Goal: Information Seeking & Learning: Find specific fact

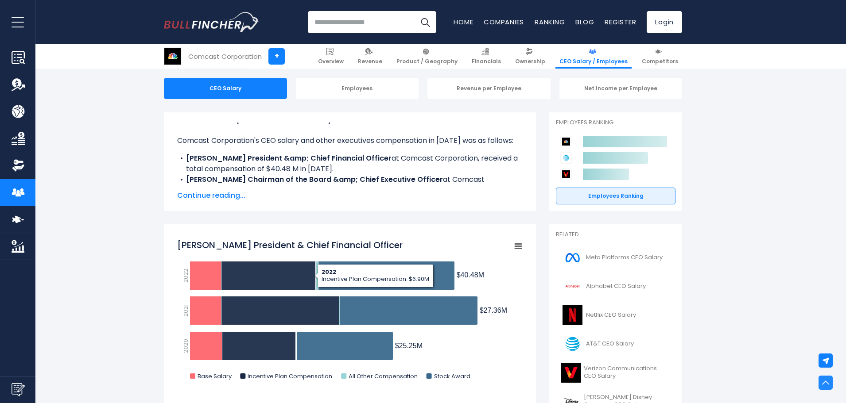
scroll to position [81, 0]
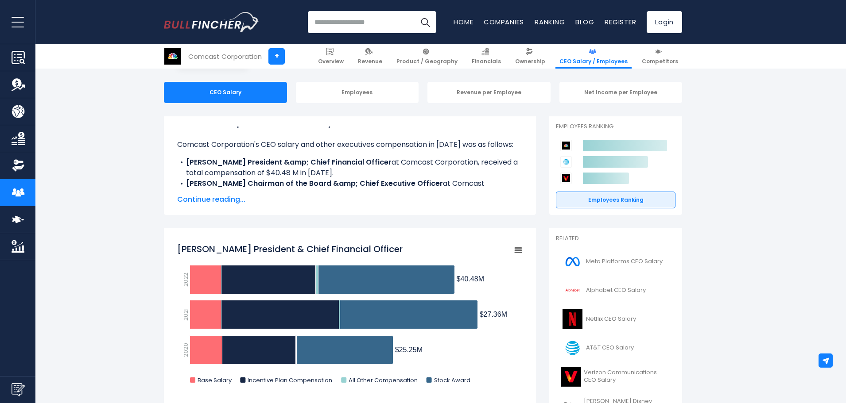
click at [300, 182] on b "Brian L. Roberts Chairman of the Board &amp; Chief Executive Officer" at bounding box center [314, 183] width 257 height 10
click at [216, 197] on span "Continue reading..." at bounding box center [349, 199] width 345 height 11
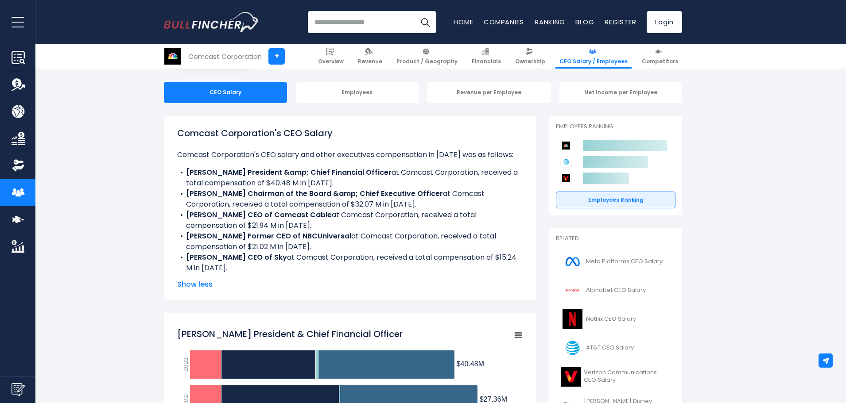
scroll to position [0, 0]
click at [212, 210] on b "David N. Watson CEO of Comcast Cable" at bounding box center [259, 215] width 146 height 10
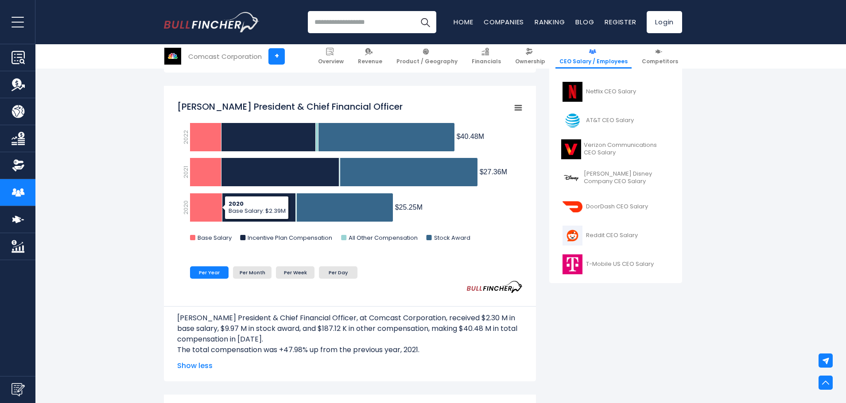
scroll to position [310, 0]
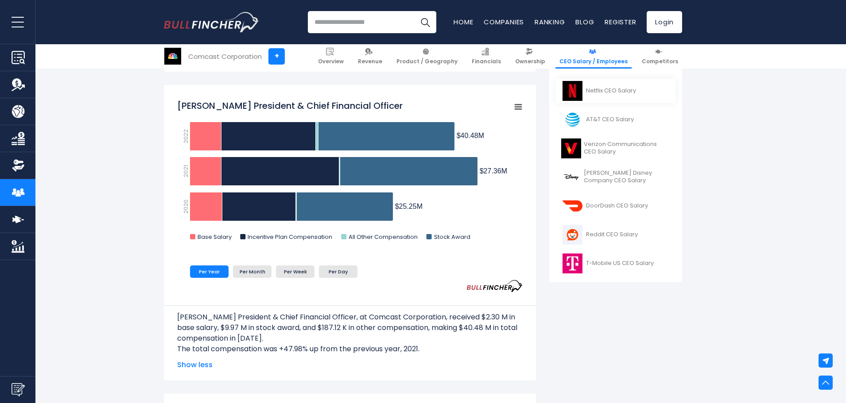
click at [606, 90] on span "Netflix CEO Salary" at bounding box center [611, 91] width 50 height 8
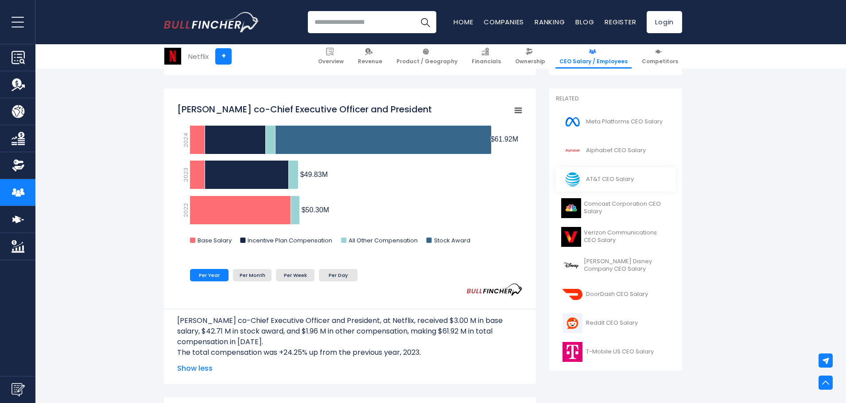
click at [596, 177] on span "AT&T CEO Salary" at bounding box center [610, 180] width 48 height 8
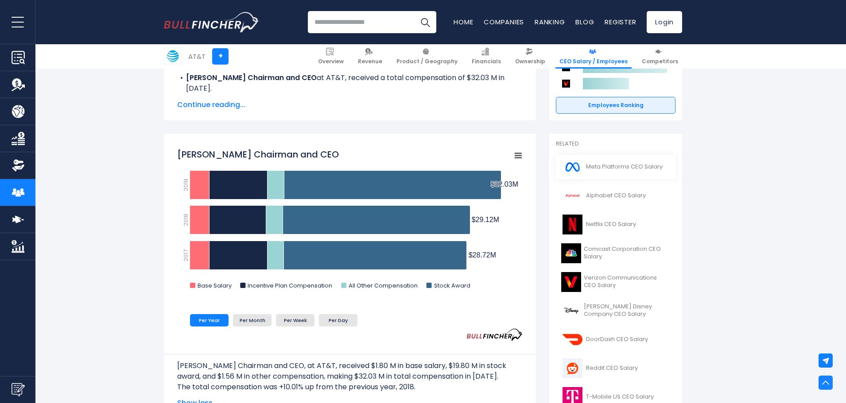
scroll to position [177, 0]
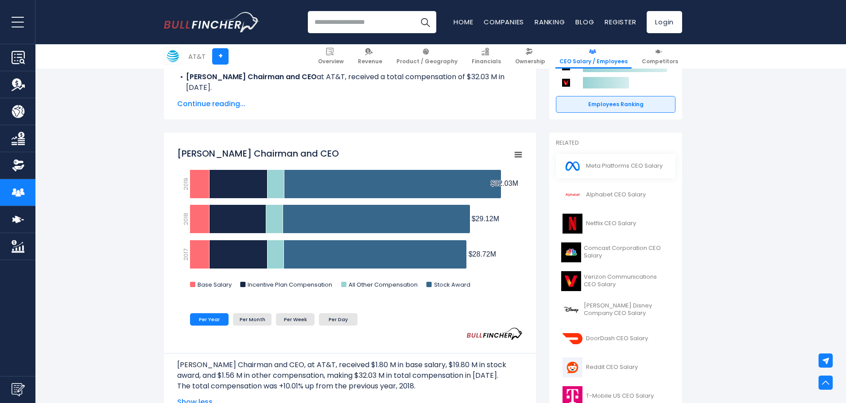
click at [623, 165] on span "Meta Platforms CEO Salary" at bounding box center [624, 166] width 77 height 8
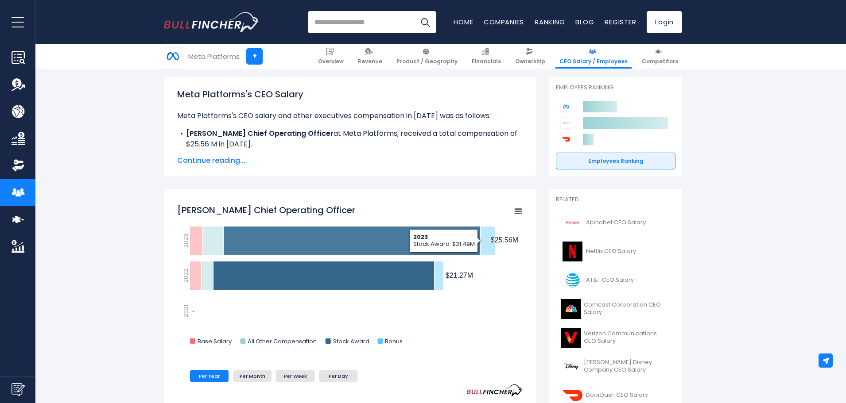
scroll to position [133, 0]
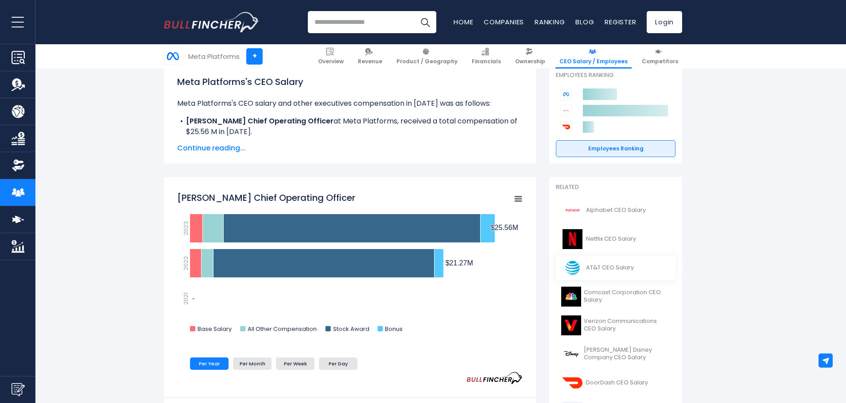
click at [602, 268] on span "AT&T CEO Salary" at bounding box center [610, 268] width 48 height 8
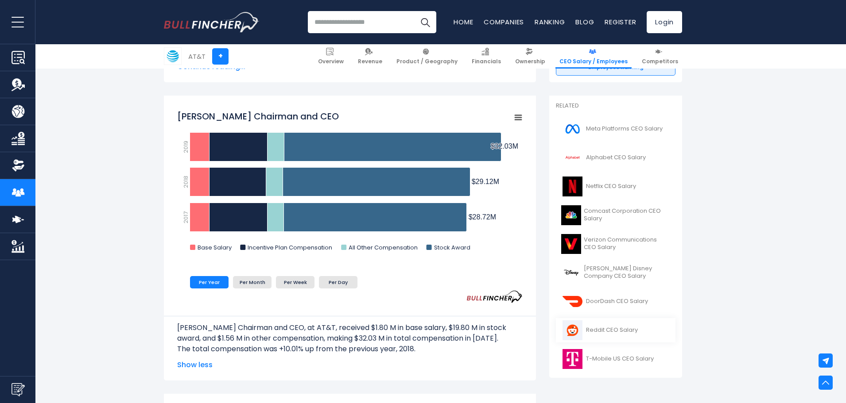
scroll to position [266, 0]
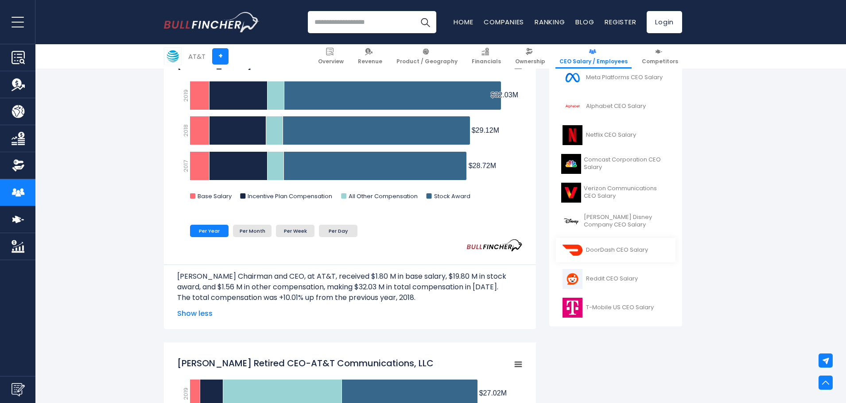
click at [578, 251] on img at bounding box center [572, 250] width 22 height 20
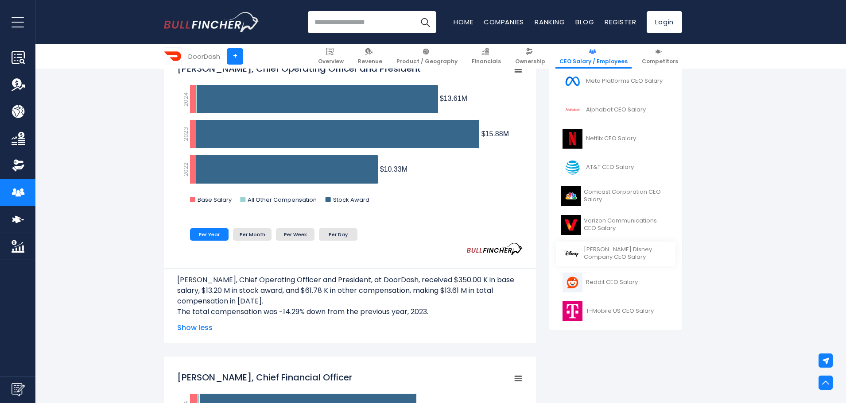
scroll to position [266, 0]
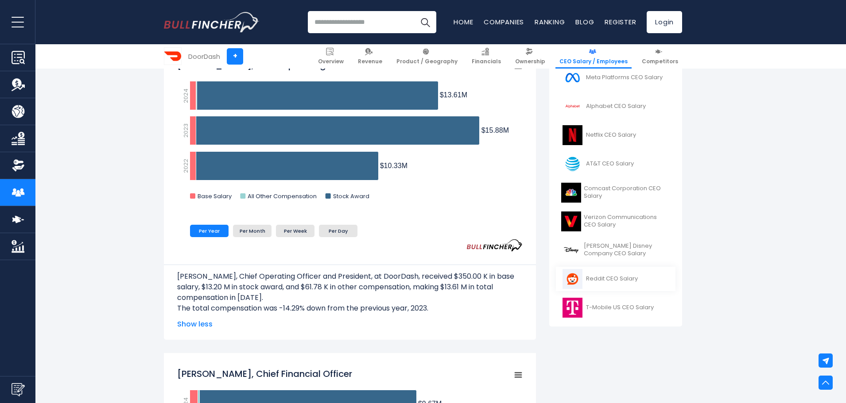
click at [572, 277] on img at bounding box center [572, 279] width 22 height 20
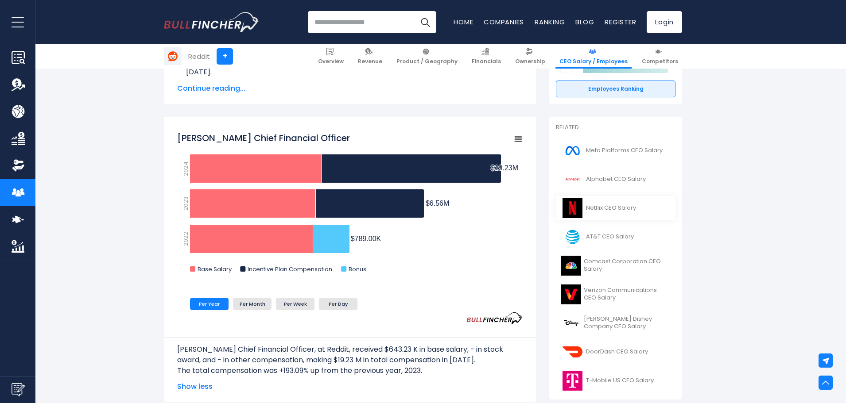
scroll to position [266, 0]
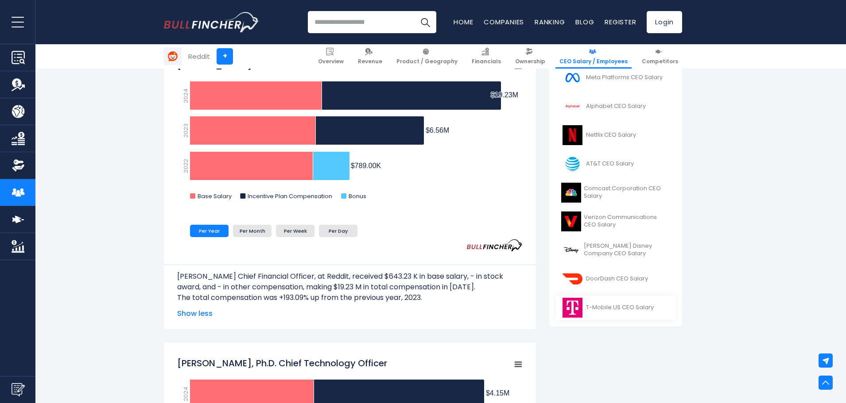
click at [577, 309] on img at bounding box center [572, 308] width 22 height 20
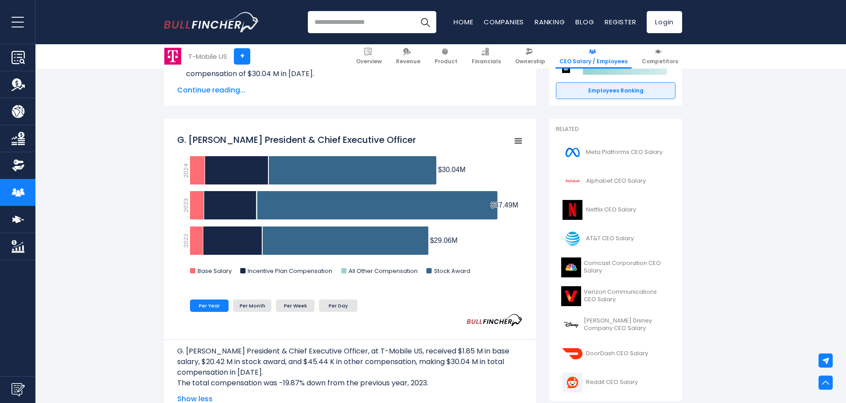
scroll to position [177, 0]
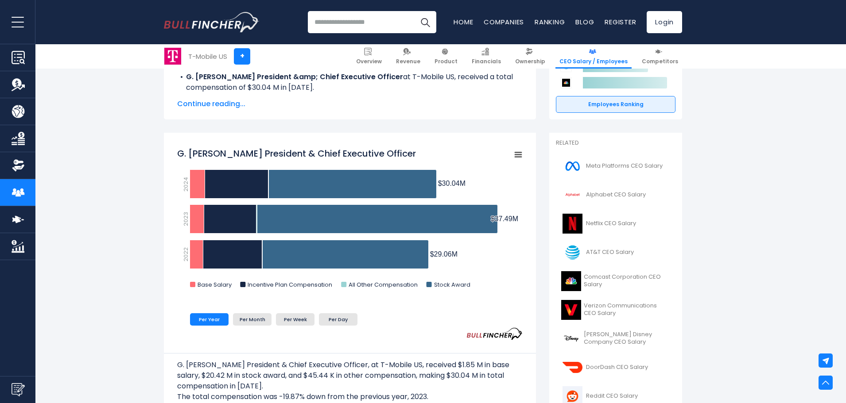
click at [595, 59] on span "CEO Salary / Employees" at bounding box center [593, 61] width 68 height 7
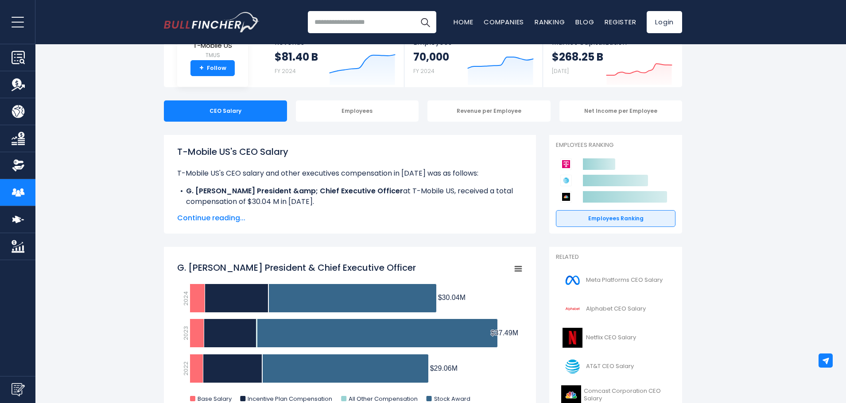
scroll to position [44, 0]
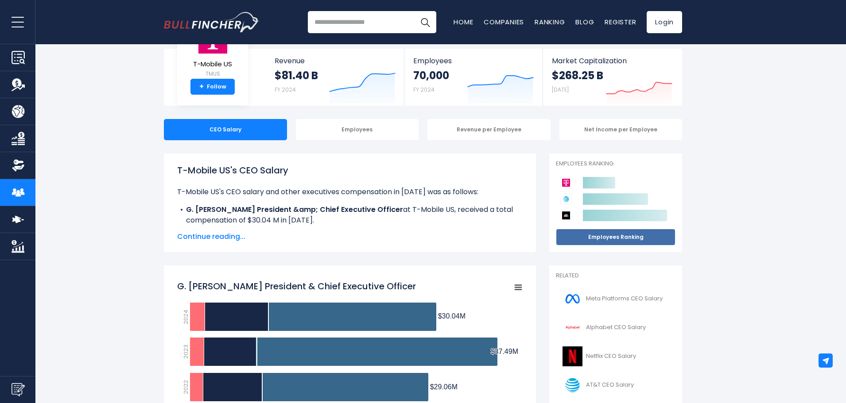
click at [613, 237] on link "Employees Ranking" at bounding box center [616, 237] width 120 height 17
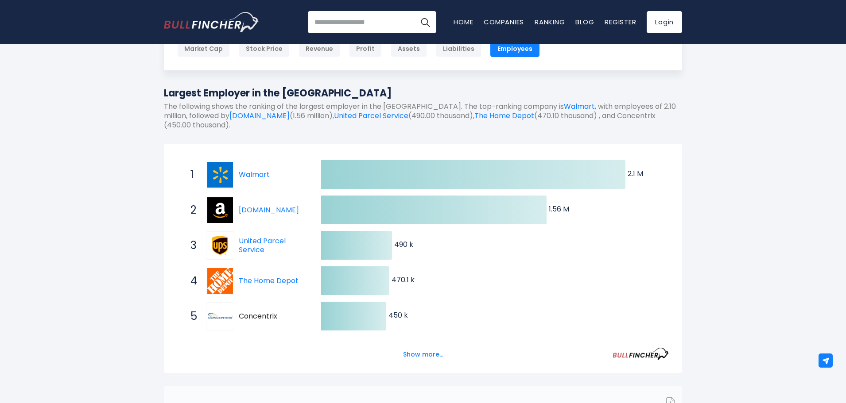
scroll to position [133, 0]
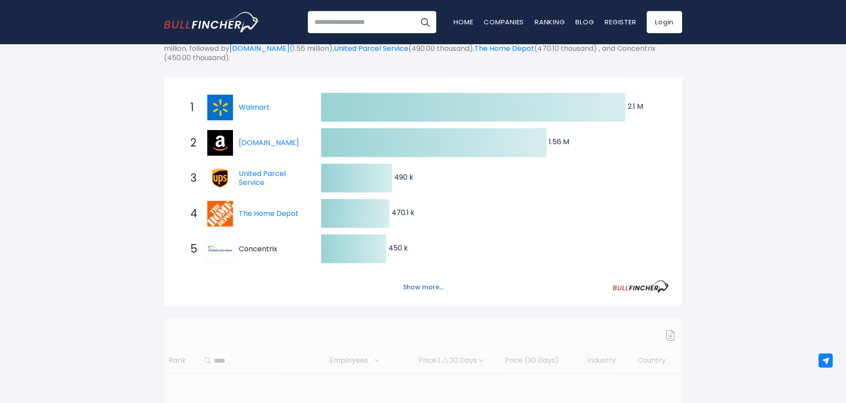
click at [423, 289] on button "Show more..." at bounding box center [423, 287] width 51 height 15
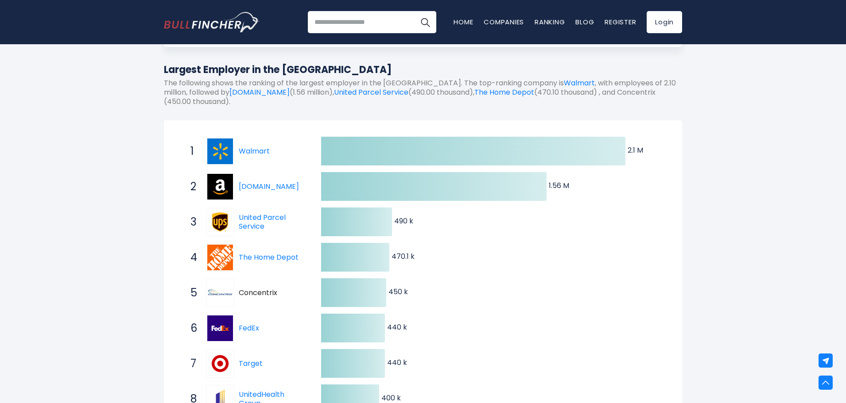
scroll to position [89, 0]
click at [254, 152] on link "Walmart" at bounding box center [254, 152] width 31 height 10
click at [264, 194] on div "2 Amazon.com AMZN" at bounding box center [246, 187] width 120 height 28
click at [261, 186] on link "Amazon.com" at bounding box center [269, 187] width 60 height 10
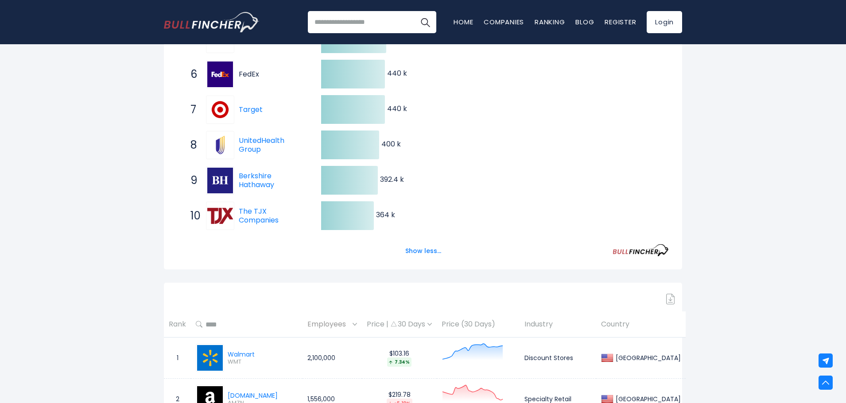
scroll to position [354, 0]
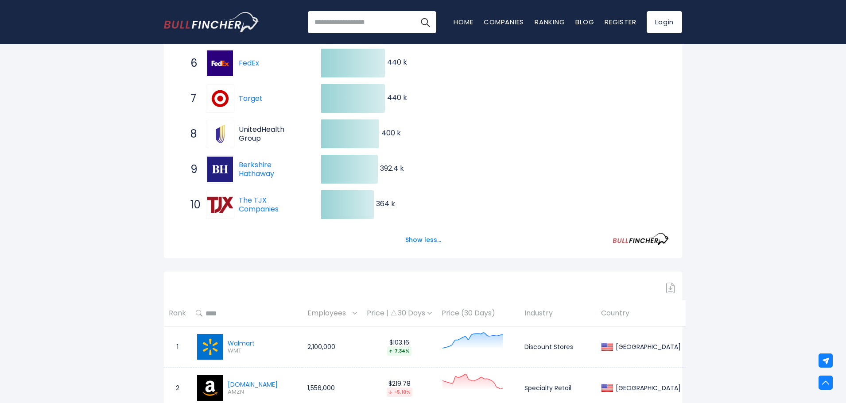
click at [252, 128] on link "UnitedHealth Group" at bounding box center [262, 133] width 46 height 19
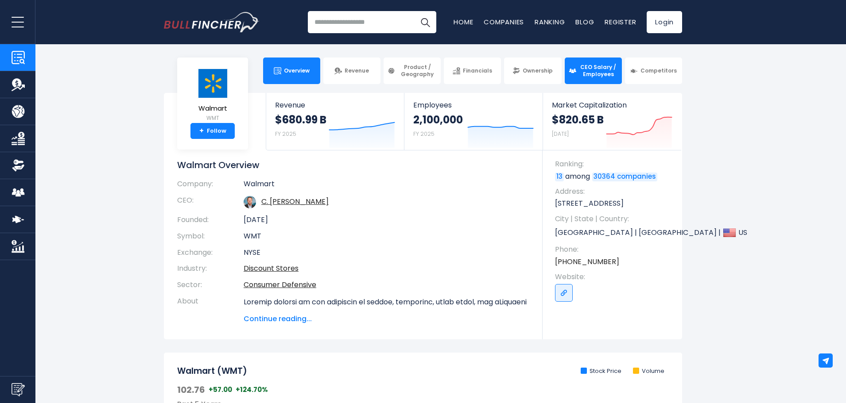
click at [591, 69] on span "CEO Salary / Employees" at bounding box center [598, 71] width 39 height 14
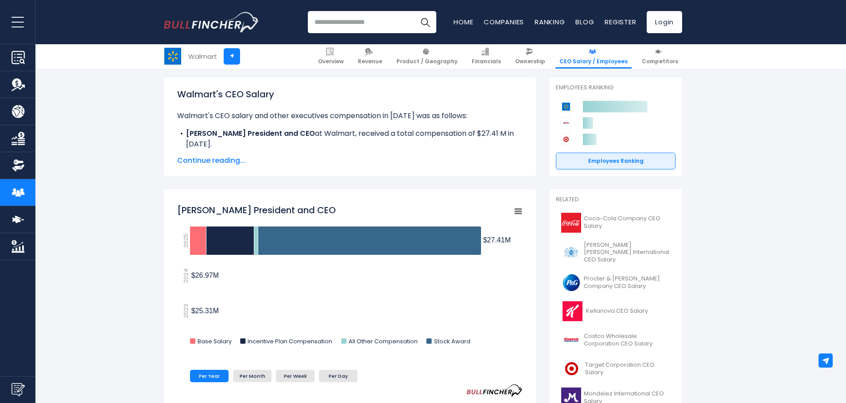
scroll to position [133, 0]
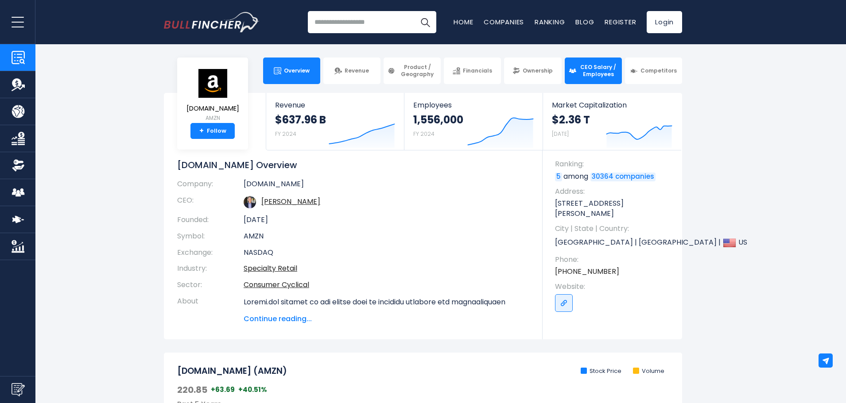
click at [583, 68] on span "CEO Salary / Employees" at bounding box center [598, 71] width 39 height 14
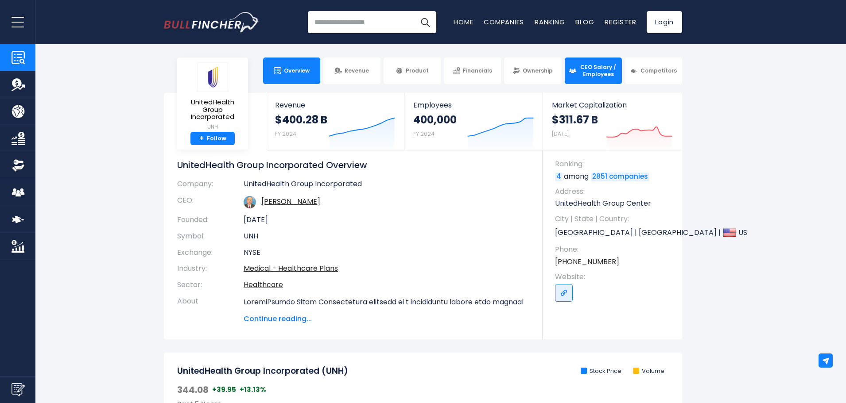
drag, startPoint x: 0, startPoint y: 0, endPoint x: 594, endPoint y: 68, distance: 597.5
click at [594, 68] on span "CEO Salary / Employees" at bounding box center [598, 71] width 39 height 14
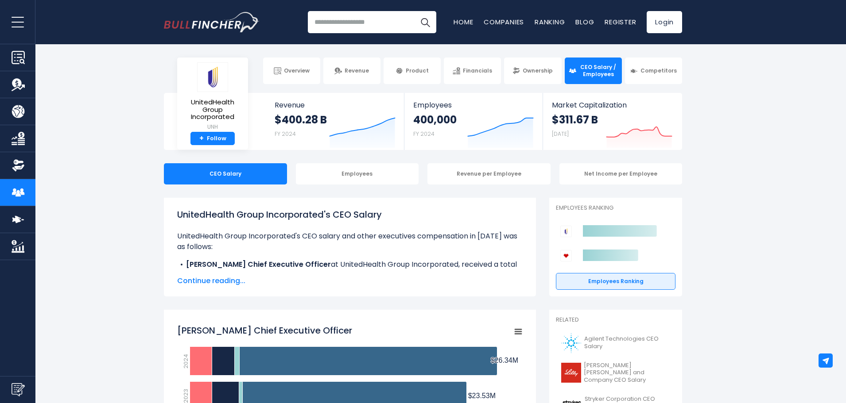
scroll to position [89, 0]
